Goal: Task Accomplishment & Management: Manage account settings

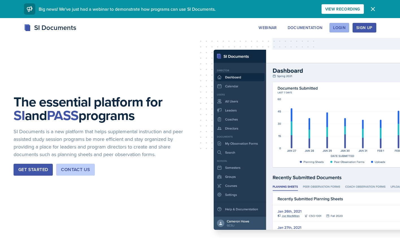
click at [340, 26] on div "Login" at bounding box center [339, 27] width 12 height 5
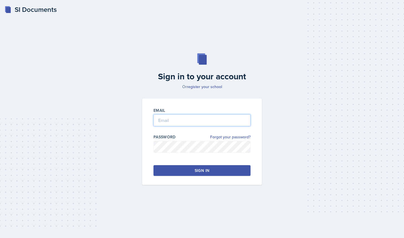
type input "[PERSON_NAME][EMAIL_ADDRESS][PERSON_NAME][DOMAIN_NAME]"
click at [197, 171] on div "Sign in" at bounding box center [202, 171] width 15 height 6
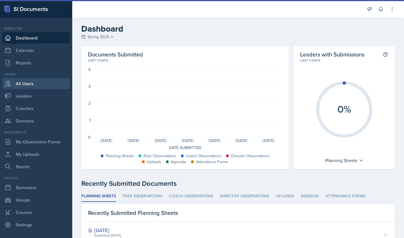
click at [24, 83] on link "All Users" at bounding box center [36, 83] width 68 height 11
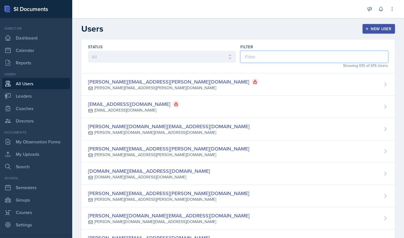
click at [267, 56] on input at bounding box center [315, 57] width 148 height 12
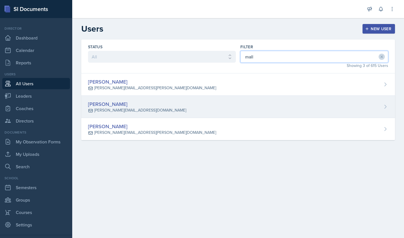
type input "mall"
click at [163, 108] on div "[PERSON_NAME] [PERSON_NAME][EMAIL_ADDRESS][DOMAIN_NAME]" at bounding box center [238, 107] width 314 height 22
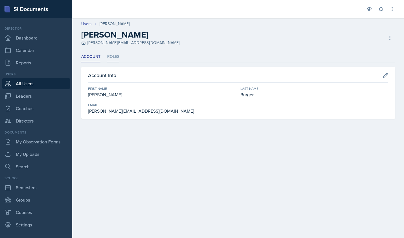
click at [114, 56] on li "Roles" at bounding box center [113, 56] width 12 height 11
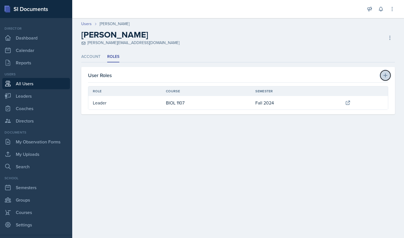
click at [385, 75] on icon at bounding box center [386, 75] width 4 height 4
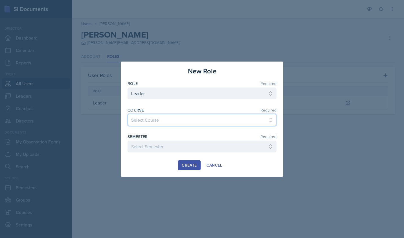
click at [160, 121] on select "Select Course ACCT 3101 ACCT 3102 ASTR 1000 BIOL 1100 BIOL 1107 BIOL 1108 BIOL …" at bounding box center [202, 120] width 149 height 12
select select "abe17d30-a433-45e5-b329-7df8e9a81b50"
click at [128, 114] on select "Select Course ACCT 3101 ACCT 3102 ASTR 1000 BIOL 1100 BIOL 1107 BIOL 1108 BIOL …" at bounding box center [202, 120] width 149 height 12
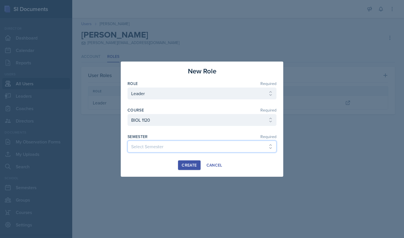
click at [174, 150] on select "Select Semester Fall 2025 Spring 2025 Fall 2024 Spring 2024 Fall 2023 Spring 20…" at bounding box center [202, 147] width 149 height 12
select select "986fdc3e-2246-4ffd-9cb8-78666de4ebed"
click at [128, 141] on select "Select Semester Fall 2025 Spring 2025 Fall 2024 Spring 2024 Fall 2023 Spring 20…" at bounding box center [202, 147] width 149 height 12
click at [192, 164] on div "Create" at bounding box center [189, 165] width 15 height 5
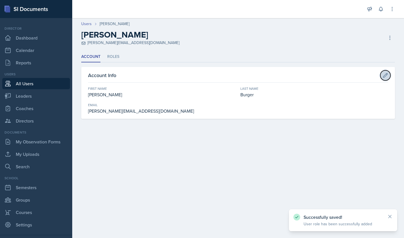
click at [385, 75] on icon at bounding box center [386, 76] width 6 height 6
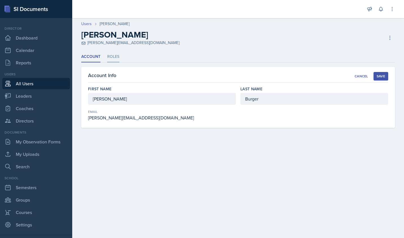
click at [114, 57] on li "Roles" at bounding box center [113, 56] width 12 height 11
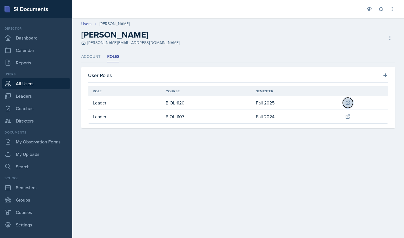
click at [350, 102] on icon at bounding box center [348, 103] width 4 height 4
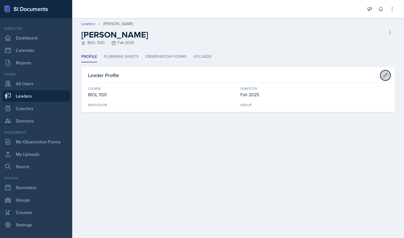
click at [383, 75] on icon at bounding box center [386, 76] width 6 height 6
select select "abe17d30-a433-45e5-b329-7df8e9a81b50"
select select "986fdc3e-2246-4ffd-9cb8-78666de4ebed"
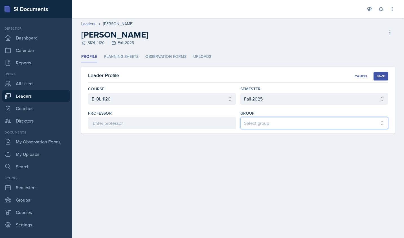
click at [286, 125] on select "Select group [PERSON_NAME] [PERSON_NAME] MENCE" at bounding box center [315, 123] width 148 height 12
select select "9b87640f-6d85-459b-8e62-c3d1492c2763"
click at [241, 117] on select "Select group [PERSON_NAME] [PERSON_NAME] MENCE" at bounding box center [315, 123] width 148 height 12
click at [379, 76] on div "Save" at bounding box center [381, 76] width 8 height 5
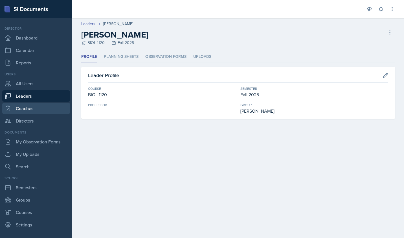
click at [27, 108] on link "Coaches" at bounding box center [36, 108] width 68 height 11
select select "986fdc3e-2246-4ffd-9cb8-78666de4ebed"
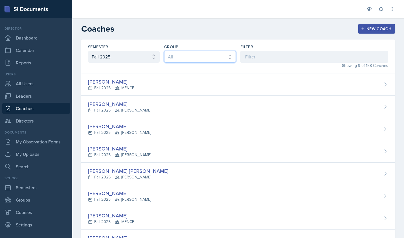
click at [226, 54] on select "All [PERSON_NAME] MENCE [PERSON_NAME]" at bounding box center [200, 57] width 72 height 12
select select "9b87640f-6d85-459b-8e62-c3d1492c2763"
click at [164, 51] on select "All [PERSON_NAME] MENCE [PERSON_NAME]" at bounding box center [200, 57] width 72 height 12
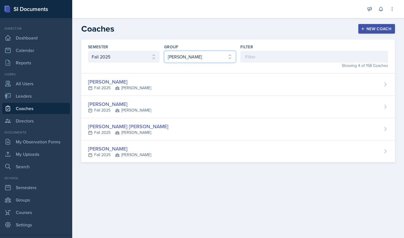
click at [228, 55] on select "All [PERSON_NAME] MENCE [PERSON_NAME]" at bounding box center [200, 57] width 72 height 12
select select
click at [164, 51] on select "All [PERSON_NAME] MENCE [PERSON_NAME]" at bounding box center [200, 57] width 72 height 12
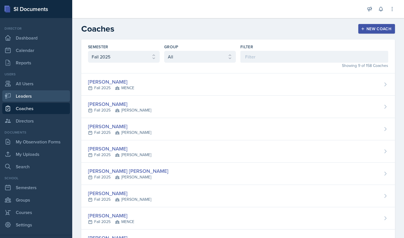
click at [29, 95] on link "Leaders" at bounding box center [36, 95] width 68 height 11
select select "986fdc3e-2246-4ffd-9cb8-78666de4ebed"
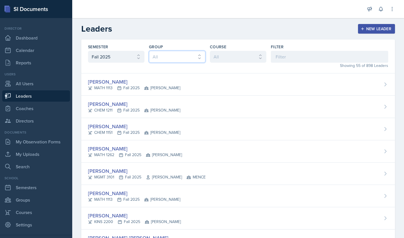
click at [199, 55] on select "All [PERSON_NAME] MENCE [PERSON_NAME]" at bounding box center [177, 57] width 56 height 12
select select "9b87640f-6d85-459b-8e62-c3d1492c2763"
click at [149, 51] on select "All [PERSON_NAME] MENCE [PERSON_NAME]" at bounding box center [177, 57] width 56 height 12
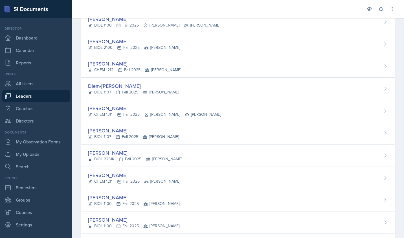
scroll to position [157, 0]
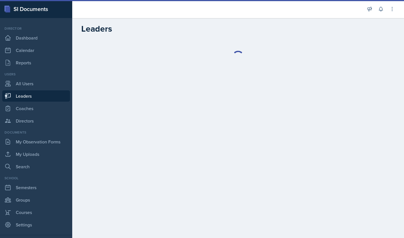
select select "986fdc3e-2246-4ffd-9cb8-78666de4ebed"
select select "9b87640f-6d85-459b-8e62-c3d1492c2763"
